Goal: Task Accomplishment & Management: Manage account settings

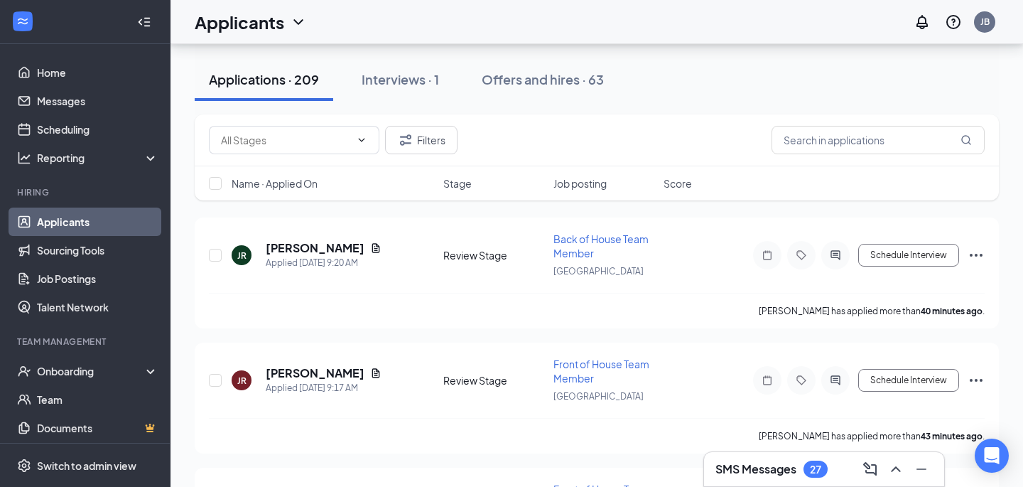
scroll to position [135, 0]
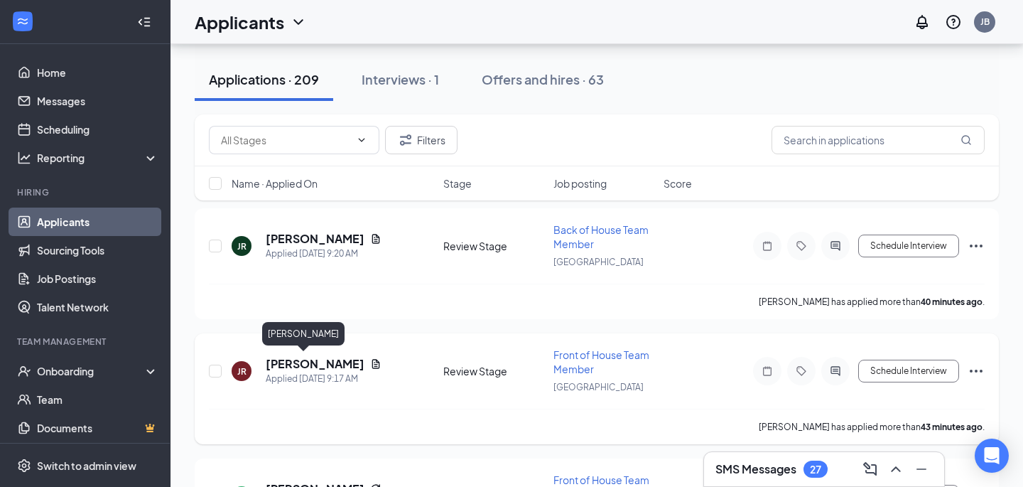
click at [332, 365] on h5 "[PERSON_NAME]" at bounding box center [315, 364] width 99 height 16
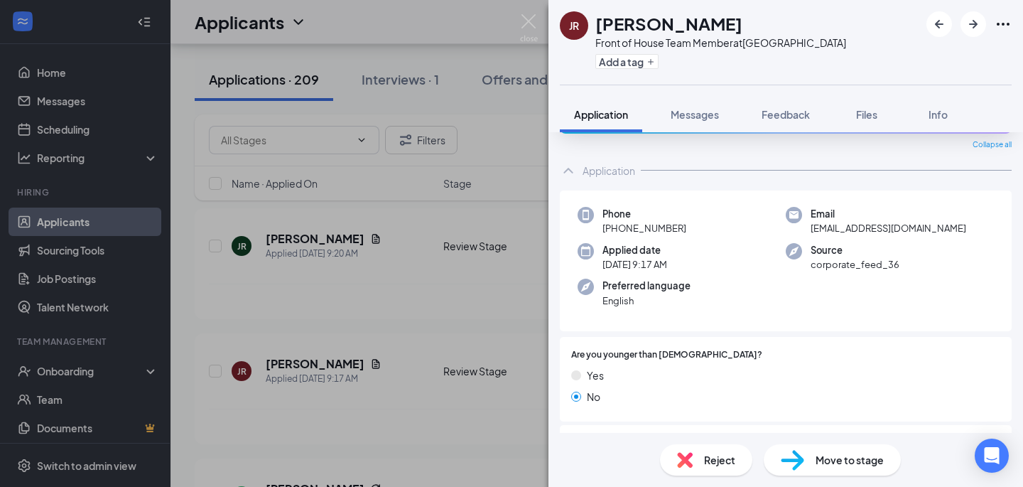
scroll to position [45, 0]
click at [790, 461] on img at bounding box center [792, 460] width 23 height 21
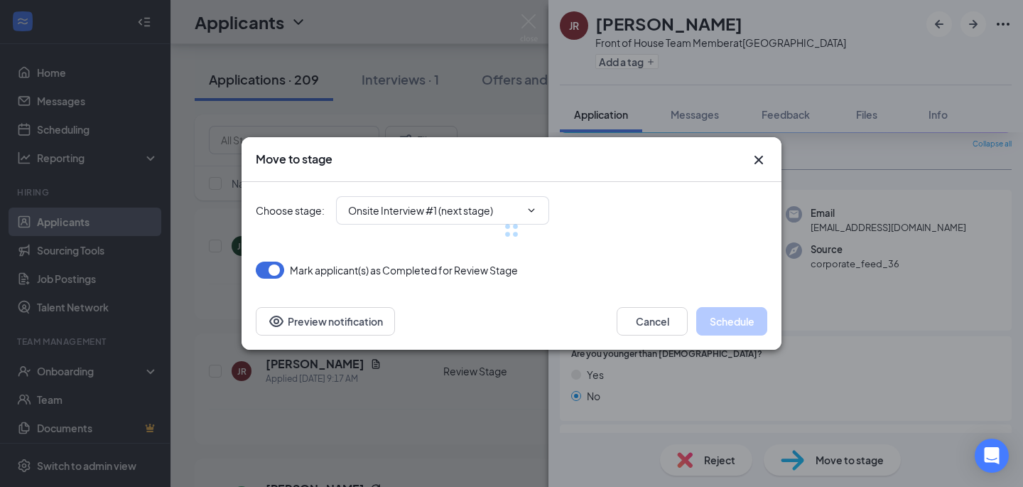
click at [519, 210] on div at bounding box center [512, 230] width 512 height 97
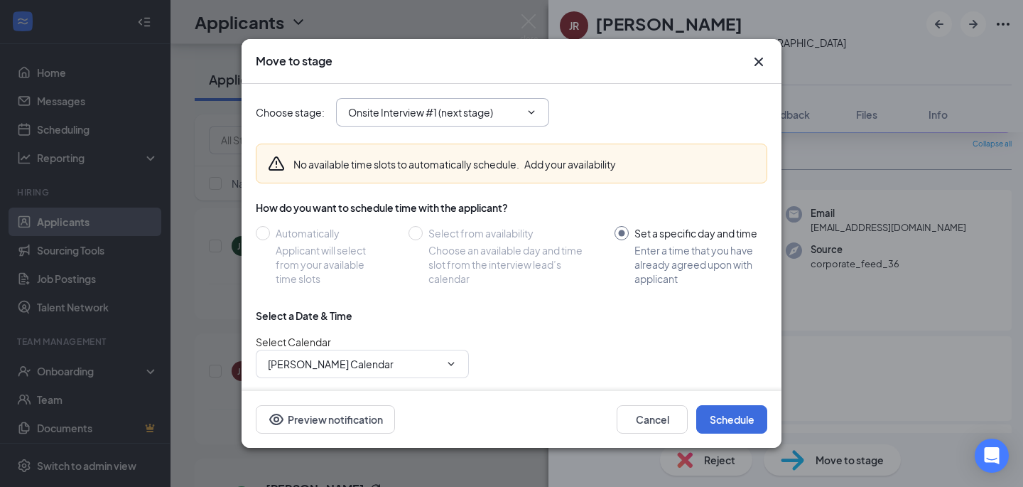
click at [473, 104] on span "Onsite Interview #1 (next stage)" at bounding box center [442, 112] width 213 height 28
click at [422, 124] on span "Onsite Interview #1 (next stage)" at bounding box center [442, 112] width 213 height 28
click at [476, 109] on input "Onsite Interview #1 (next stage)" at bounding box center [434, 112] width 172 height 16
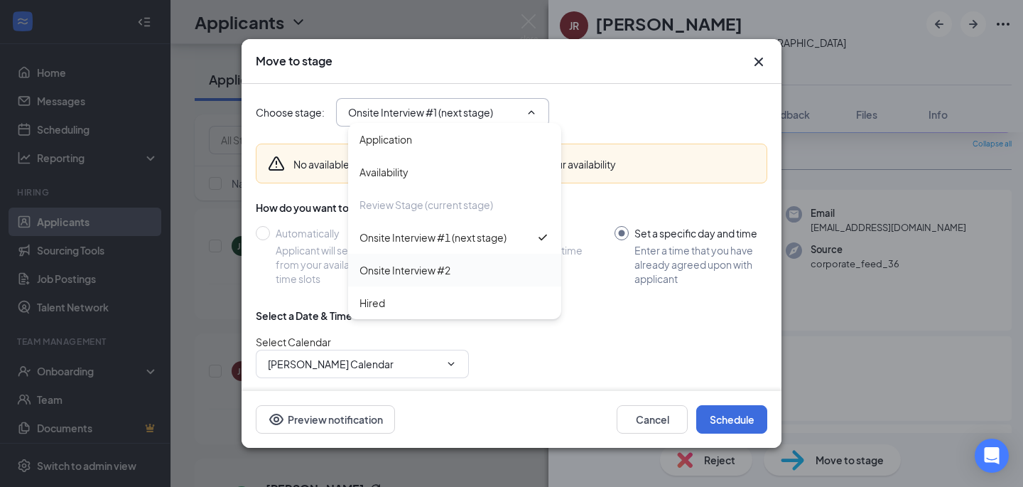
click at [413, 269] on div "Onsite Interview #2" at bounding box center [405, 270] width 91 height 16
type input "Onsite Interview #2"
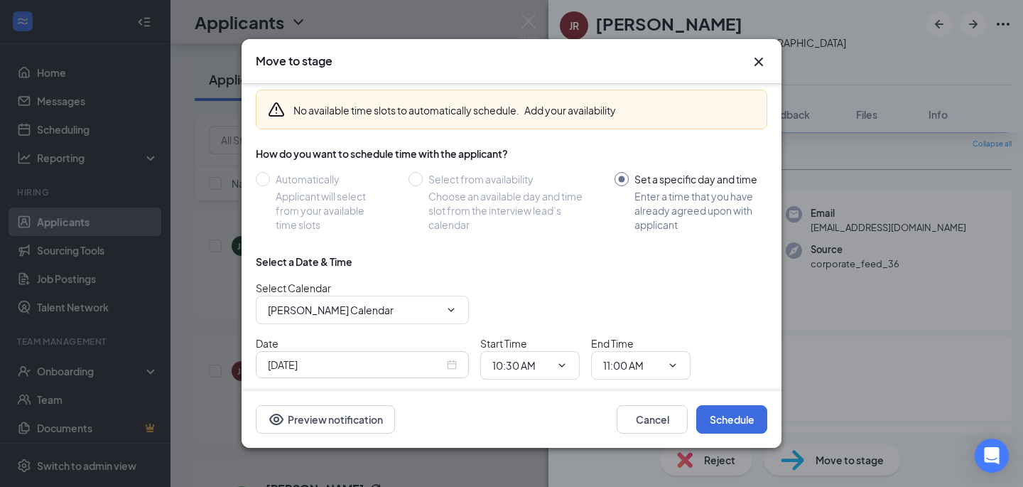
scroll to position [107, 0]
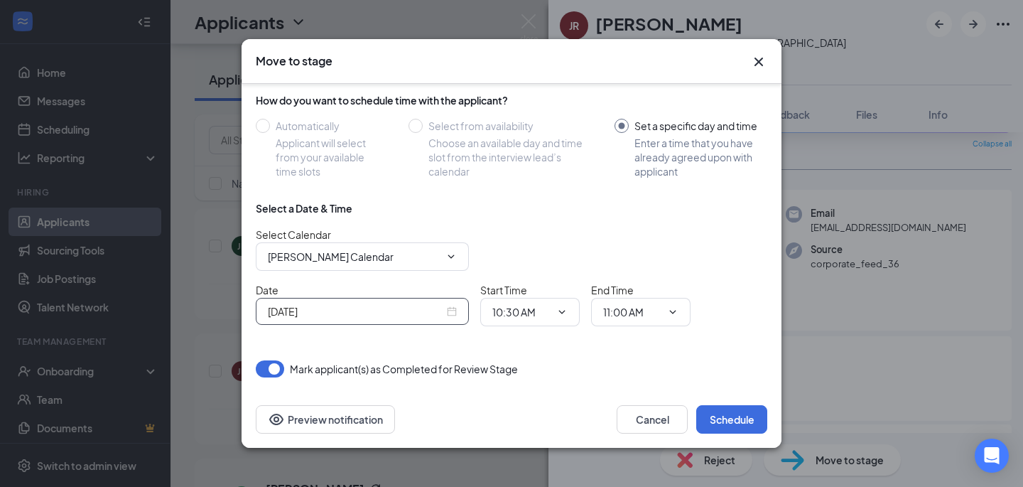
click at [321, 301] on div "[DATE]" at bounding box center [362, 311] width 213 height 27
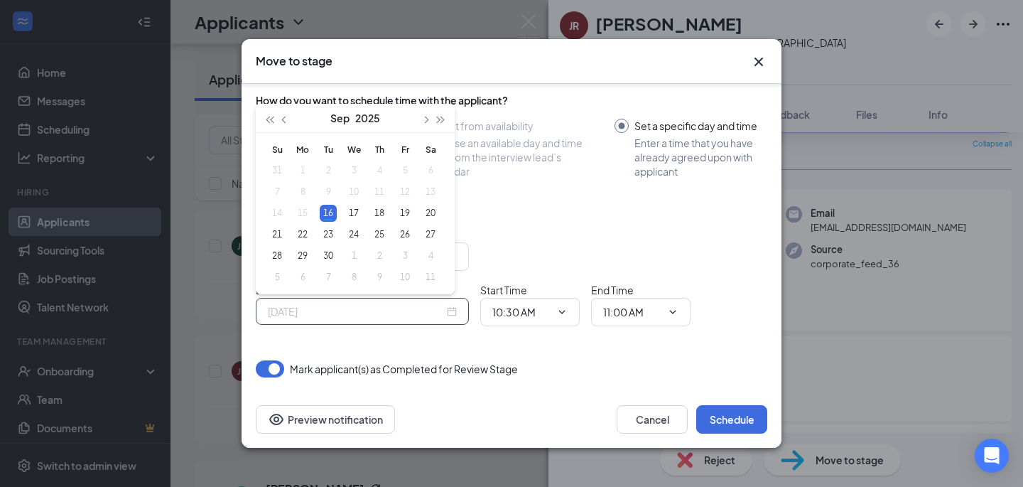
type input "[DATE]"
click at [539, 291] on div "Start Time 10:30 AM" at bounding box center [529, 304] width 99 height 44
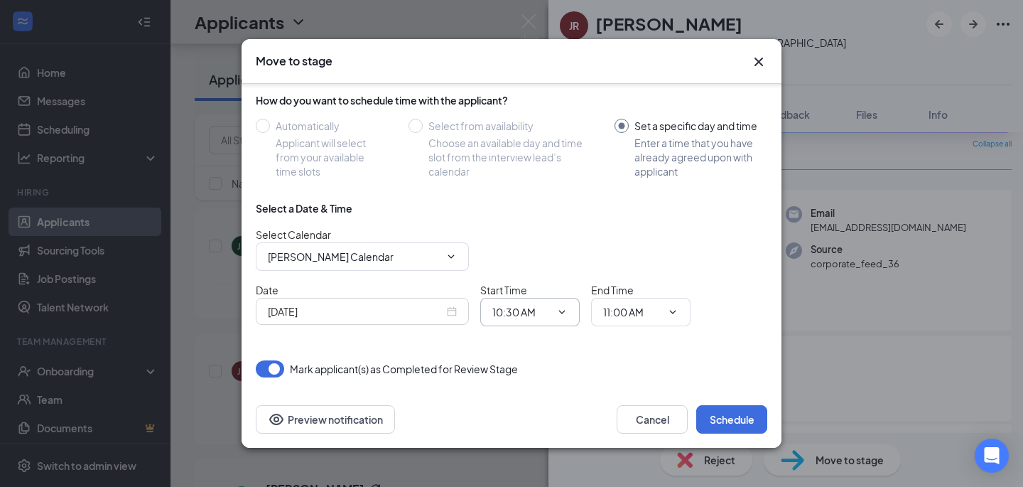
click at [539, 310] on input "10:30 AM" at bounding box center [521, 312] width 58 height 16
click at [539, 234] on div "04:15 AM" at bounding box center [525, 228] width 42 height 16
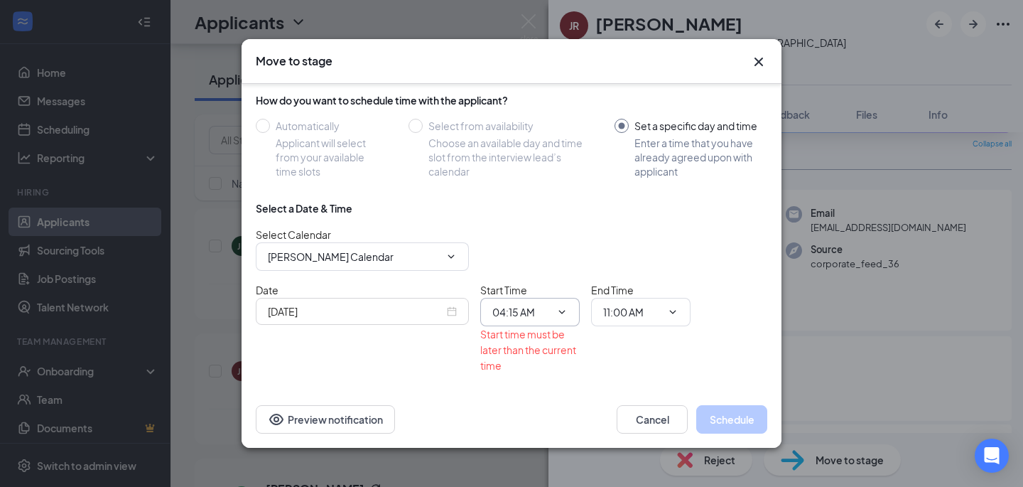
click at [548, 304] on input "04:15 AM" at bounding box center [521, 312] width 58 height 16
click at [534, 141] on div "04:15 PM" at bounding box center [525, 146] width 42 height 16
type input "04:15 PM"
click at [625, 316] on input "11:00 AM" at bounding box center [632, 312] width 58 height 16
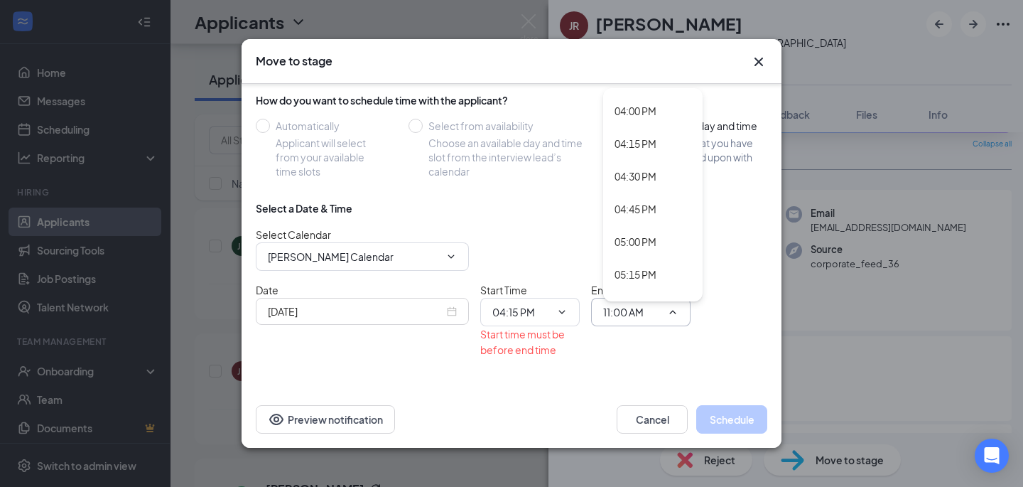
scroll to position [2087, 0]
click at [633, 176] on div "04:30 PM" at bounding box center [636, 176] width 42 height 16
type input "04:30 PM"
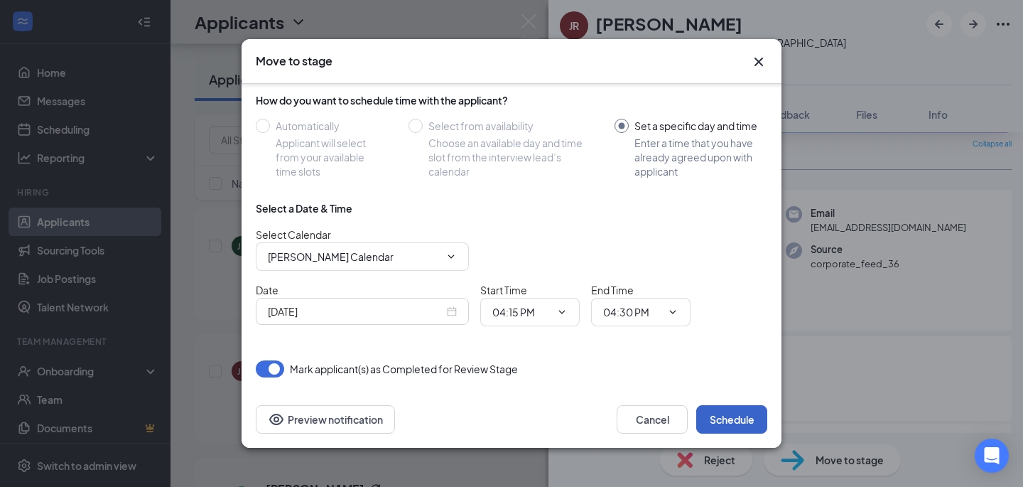
click at [728, 428] on button "Schedule" at bounding box center [731, 419] width 71 height 28
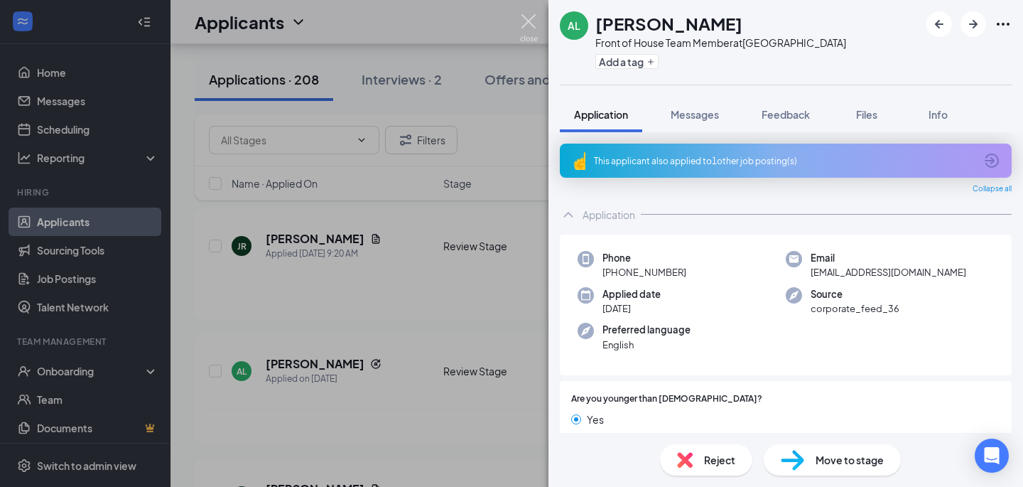
drag, startPoint x: 528, startPoint y: 23, endPoint x: 357, endPoint y: 117, distance: 195.3
click at [528, 23] on img at bounding box center [529, 28] width 18 height 28
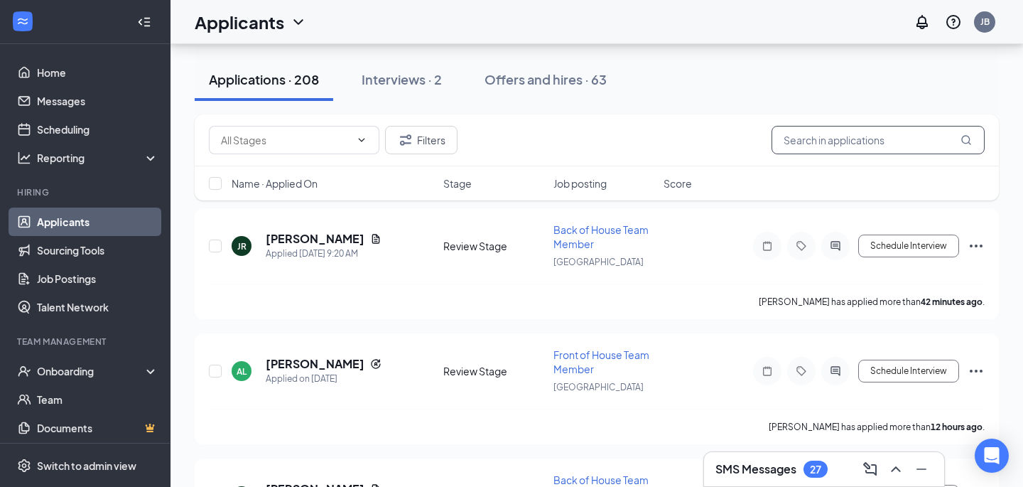
click at [823, 153] on input "text" at bounding box center [878, 140] width 213 height 28
type input "g"
click at [434, 92] on button "Interviews · 2" at bounding box center [402, 79] width 109 height 43
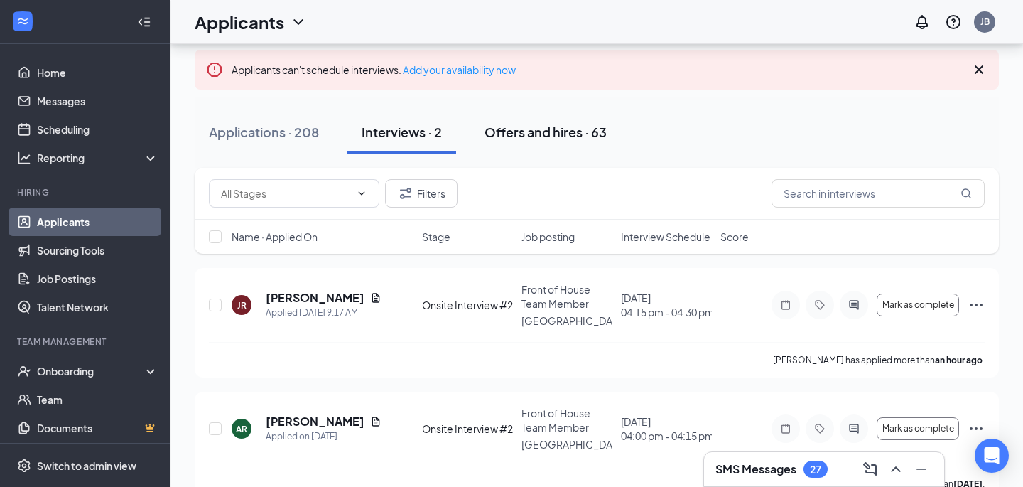
scroll to position [102, 0]
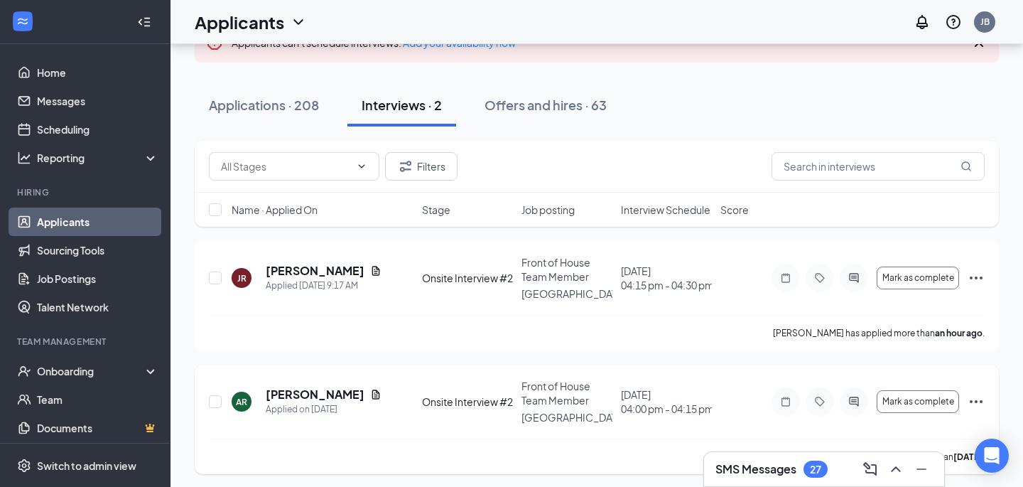
click at [316, 389] on h5 "[PERSON_NAME]" at bounding box center [315, 395] width 99 height 16
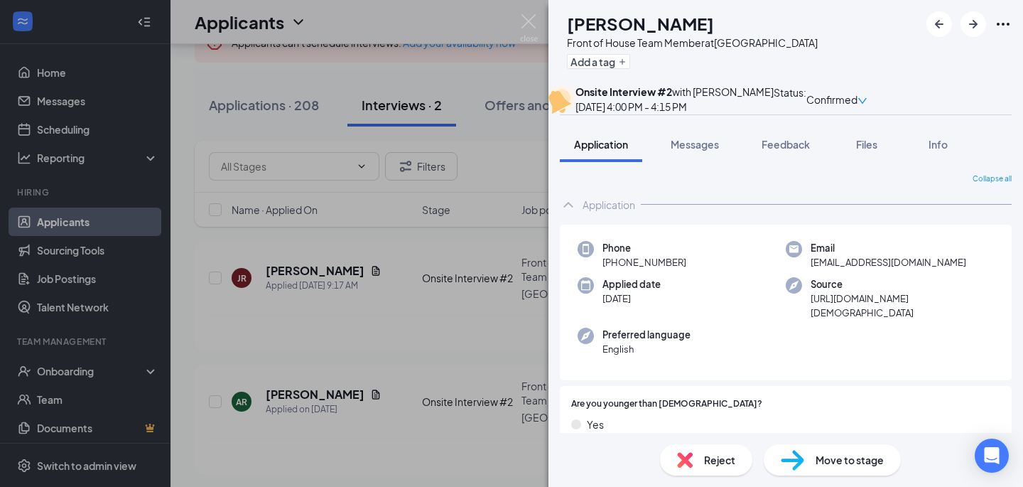
scroll to position [373, 0]
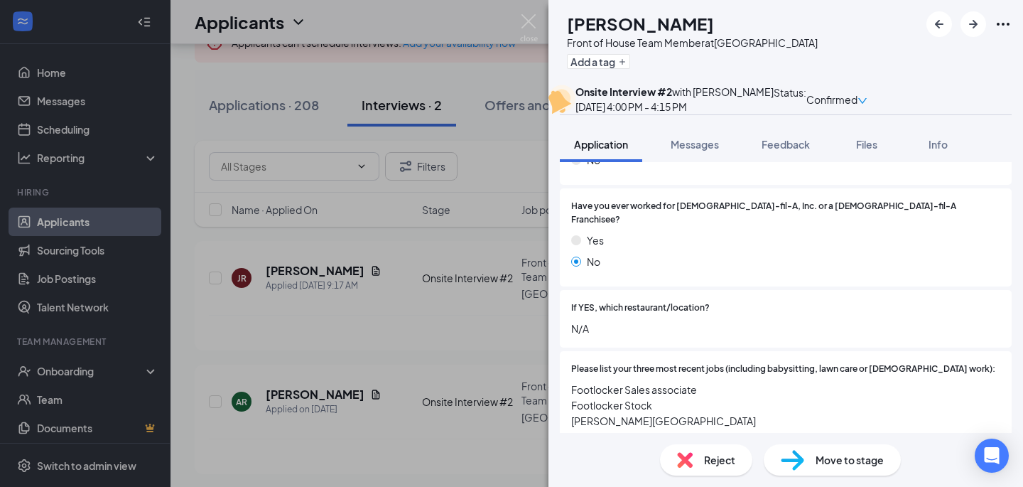
click at [787, 457] on img at bounding box center [792, 460] width 23 height 21
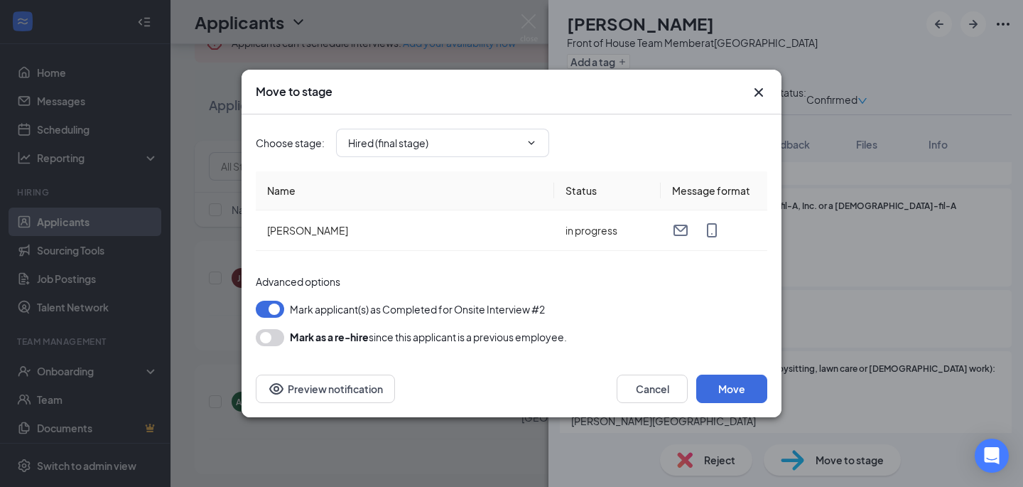
click at [760, 95] on icon "Cross" at bounding box center [758, 92] width 17 height 17
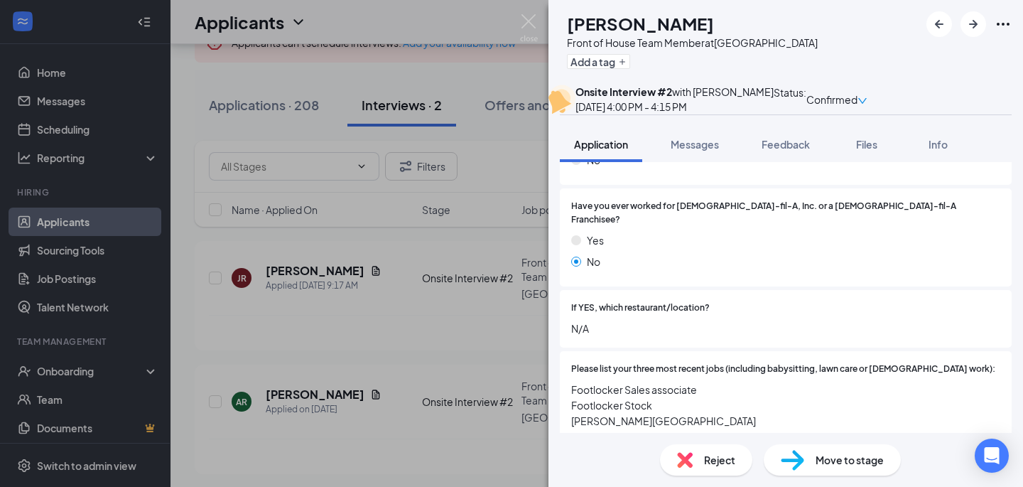
click at [421, 477] on div "AR [PERSON_NAME] Front of House Team Member at [GEOGRAPHIC_DATA] Add a tag Onsi…" at bounding box center [511, 243] width 1023 height 487
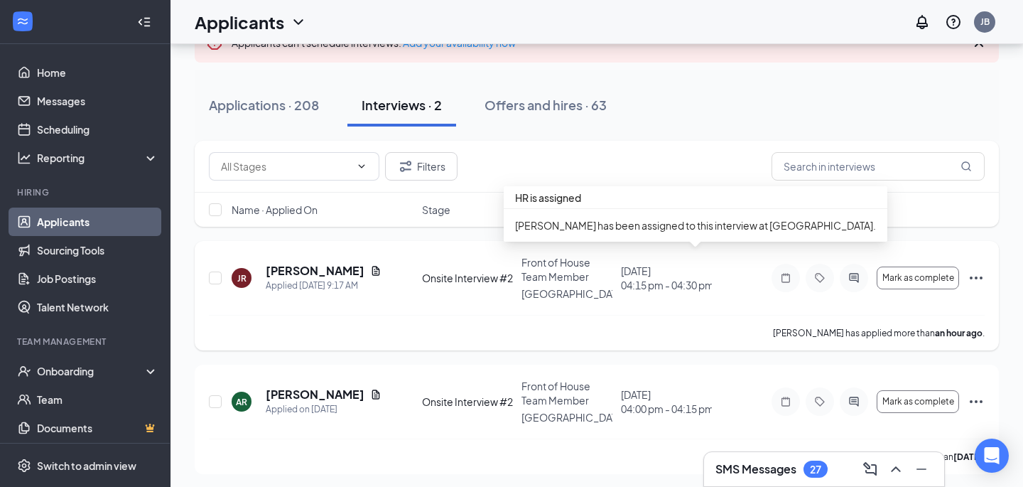
click at [677, 285] on span "04:15 pm - 04:30 pm" at bounding box center [666, 285] width 91 height 14
click at [650, 273] on div "[DATE] 04:15 pm - 04:30 pm" at bounding box center [666, 278] width 91 height 28
click at [635, 271] on div "[DATE] 04:15 pm - 04:30 pm" at bounding box center [666, 278] width 91 height 28
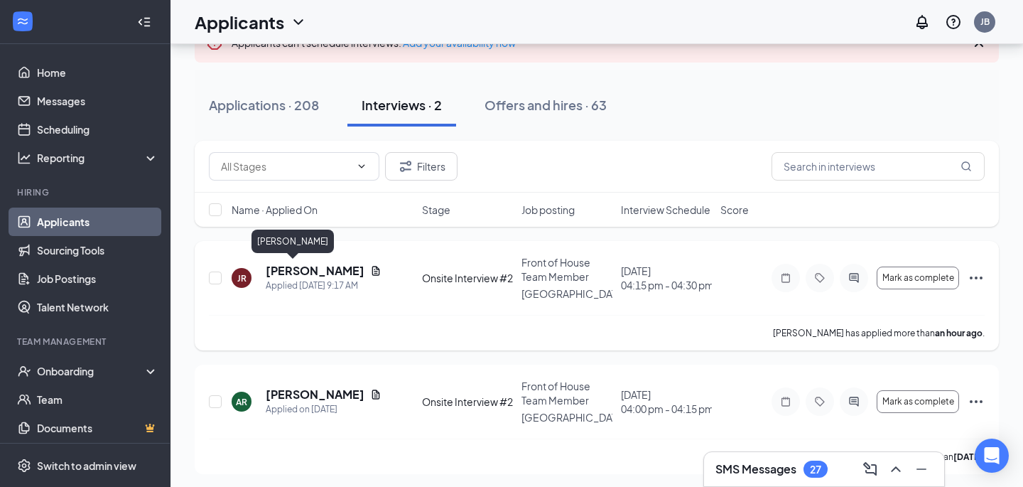
click at [298, 266] on h5 "[PERSON_NAME]" at bounding box center [315, 271] width 99 height 16
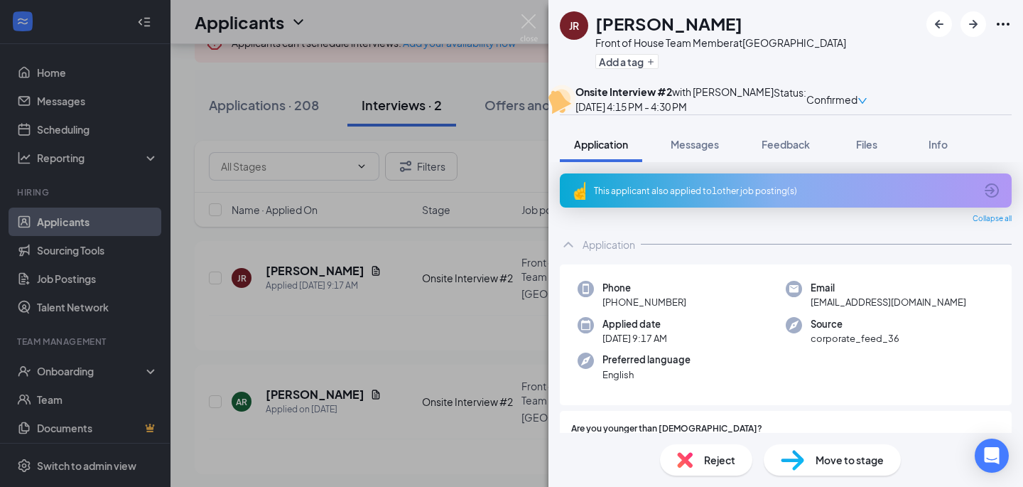
click at [728, 99] on div "Onsite Interview #2 with [PERSON_NAME]" at bounding box center [675, 92] width 198 height 14
click at [868, 99] on icon "down" at bounding box center [863, 101] width 10 height 10
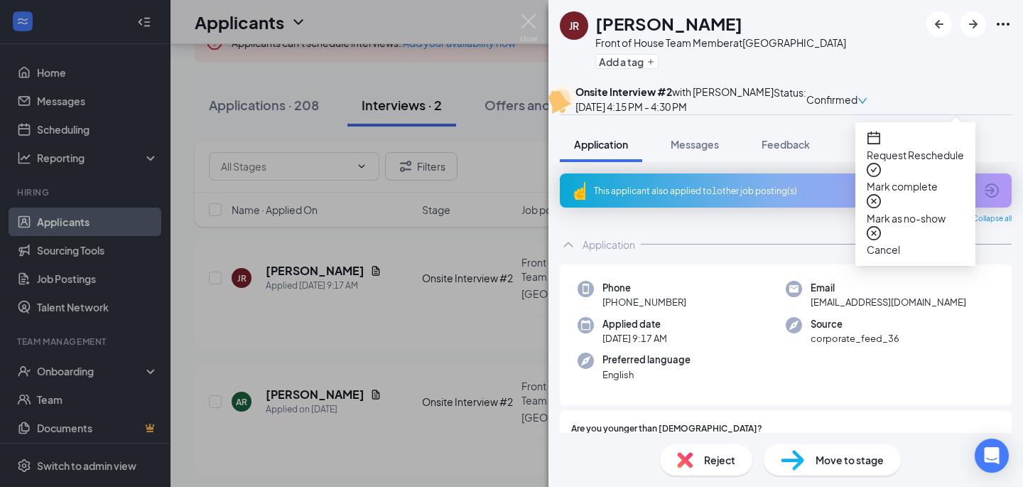
click at [926, 81] on div "JR [PERSON_NAME] Front of House Team Member at [GEOGRAPHIC_DATA] a tag" at bounding box center [786, 42] width 475 height 85
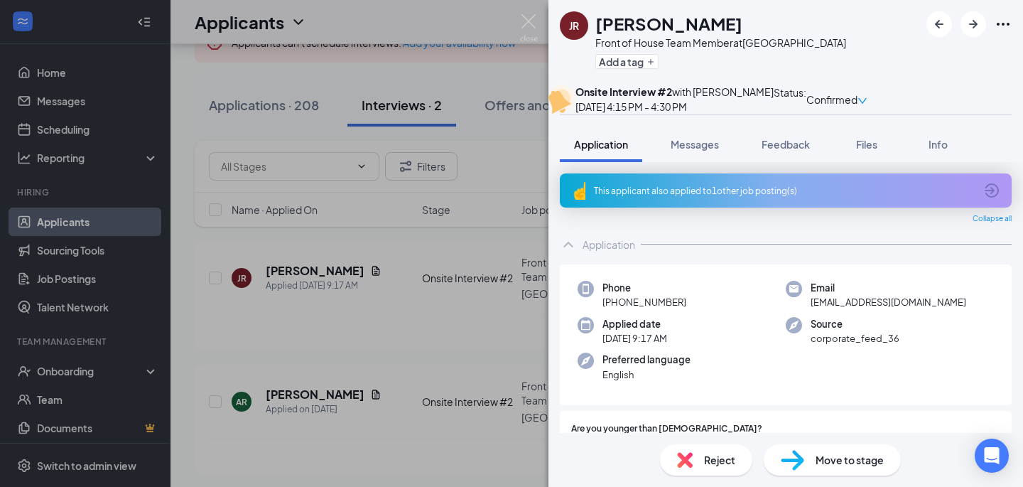
click at [908, 80] on div "JR [PERSON_NAME] Front of House Team Member at [GEOGRAPHIC_DATA] a tag" at bounding box center [786, 42] width 475 height 85
click at [431, 25] on div "JR [PERSON_NAME] Front of House Team Member at [GEOGRAPHIC_DATA] Add a tag Onsi…" at bounding box center [511, 243] width 1023 height 487
